Goal: Browse casually: Explore the website without a specific task or goal

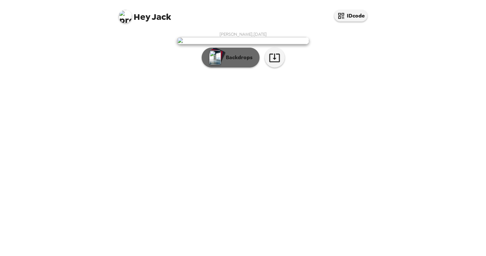
click at [244, 67] on button "Backdrops" at bounding box center [231, 58] width 58 height 20
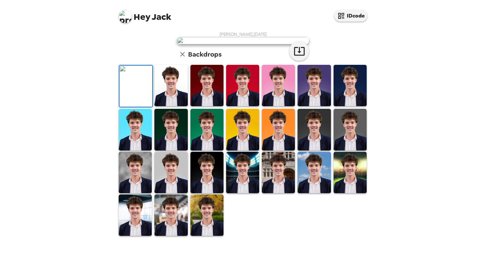
scroll to position [30, 0]
click at [166, 106] on img at bounding box center [170, 85] width 33 height 41
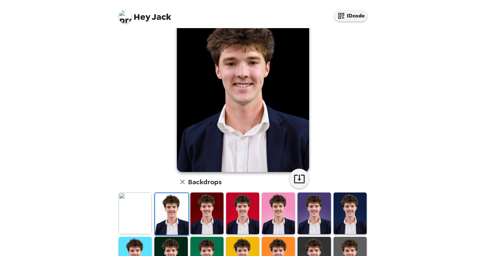
click at [179, 205] on img at bounding box center [171, 213] width 33 height 41
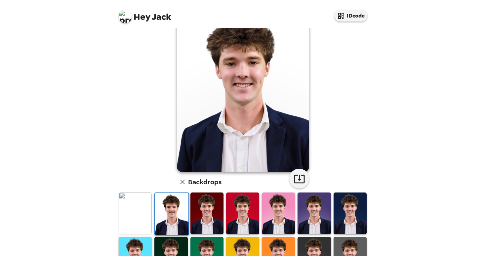
click at [207, 203] on img at bounding box center [207, 213] width 33 height 41
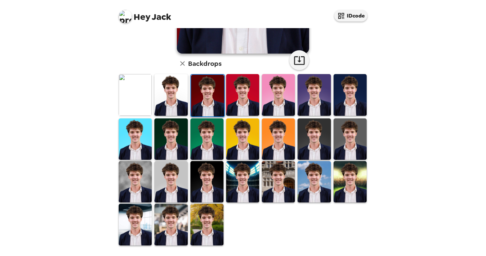
scroll to position [0, 0]
click at [271, 183] on img at bounding box center [278, 181] width 33 height 41
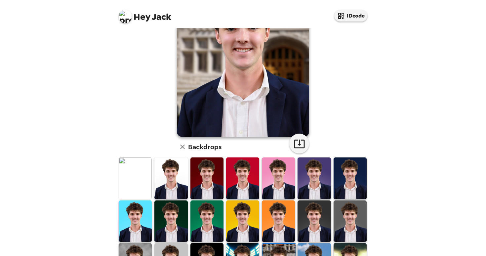
scroll to position [103, 0]
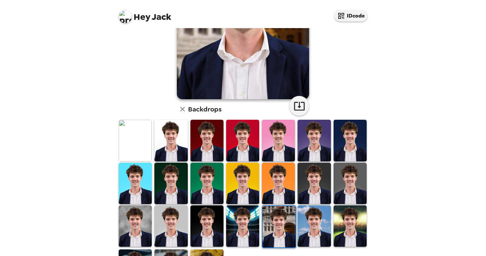
click at [153, 149] on div at bounding box center [135, 140] width 36 height 43
click at [162, 145] on img at bounding box center [170, 140] width 33 height 41
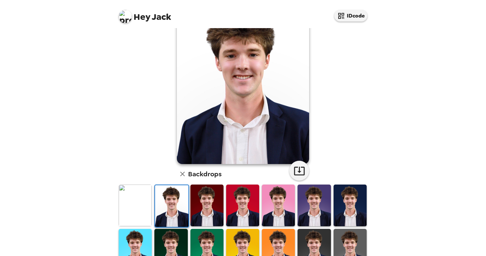
scroll to position [44, 0]
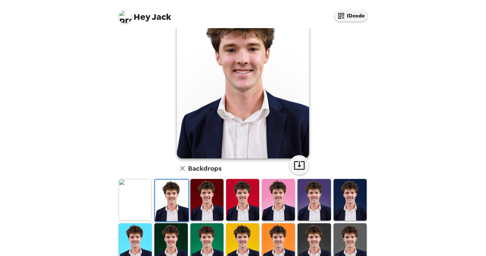
click at [361, 197] on img at bounding box center [350, 199] width 33 height 41
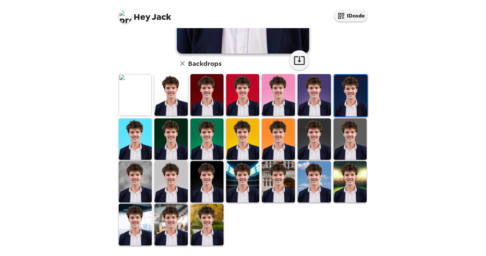
click at [151, 138] on img at bounding box center [135, 138] width 33 height 41
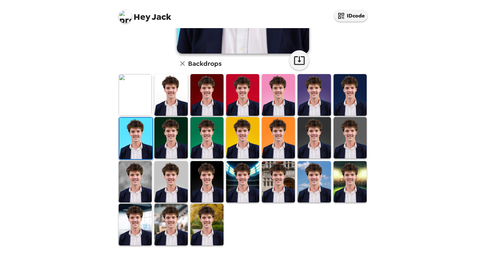
scroll to position [148, 0]
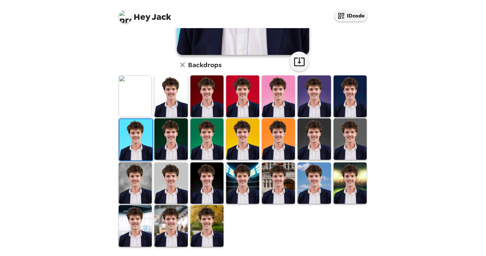
click at [146, 178] on img at bounding box center [135, 182] width 33 height 41
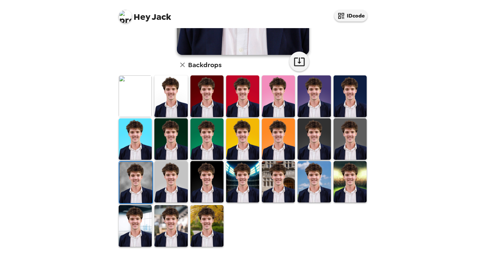
click at [164, 175] on img at bounding box center [170, 181] width 33 height 41
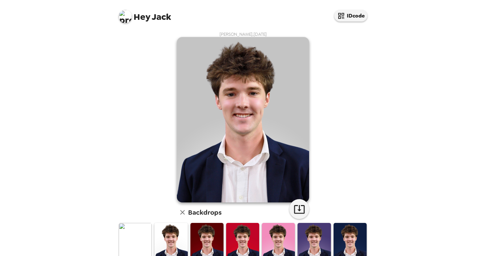
scroll to position [0, 0]
click at [300, 206] on icon "button" at bounding box center [299, 209] width 11 height 9
